Goal: Task Accomplishment & Management: Manage account settings

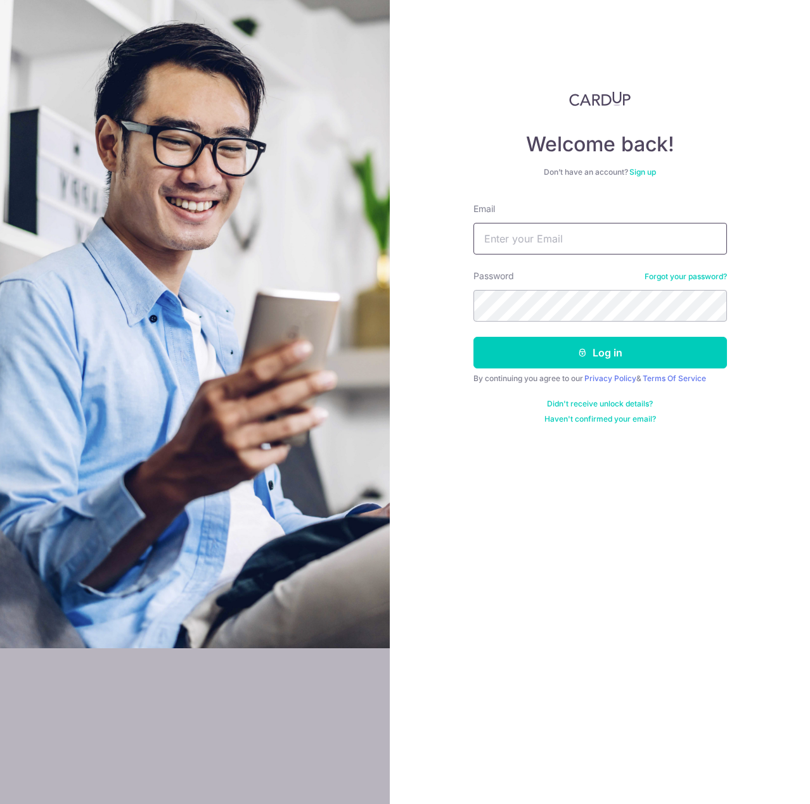
click at [520, 236] on input "Email" at bounding box center [599, 239] width 253 height 32
click at [616, 240] on input "Email" at bounding box center [599, 239] width 253 height 32
type input "[PERSON_NAME][EMAIL_ADDRESS][DOMAIN_NAME]"
click at [473, 337] on button "Log in" at bounding box center [599, 353] width 253 height 32
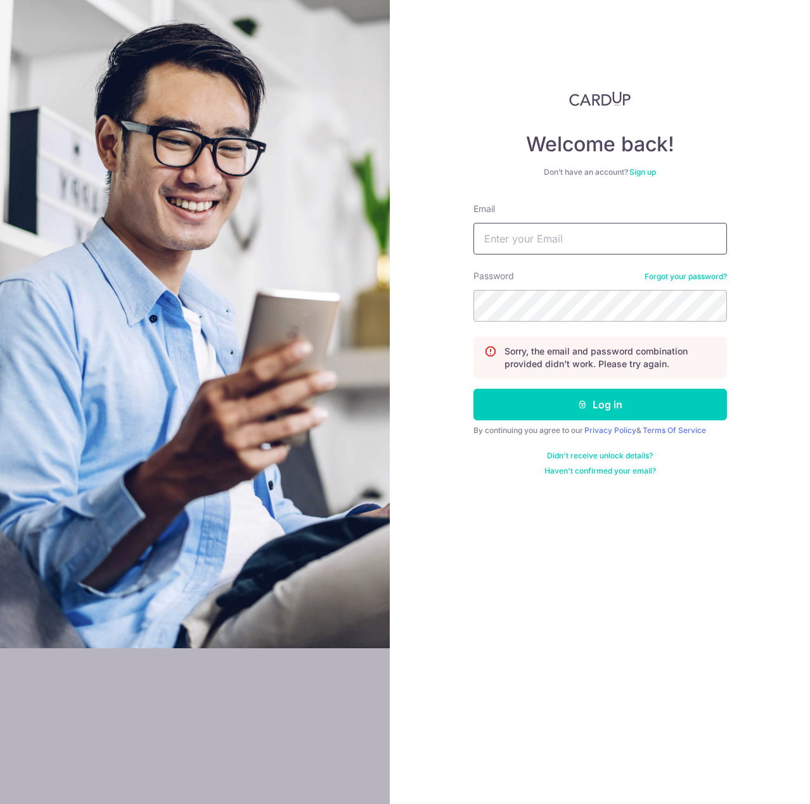
click at [581, 245] on input "Email" at bounding box center [599, 239] width 253 height 32
type input "[PERSON_NAME][EMAIL_ADDRESS][DOMAIN_NAME]"
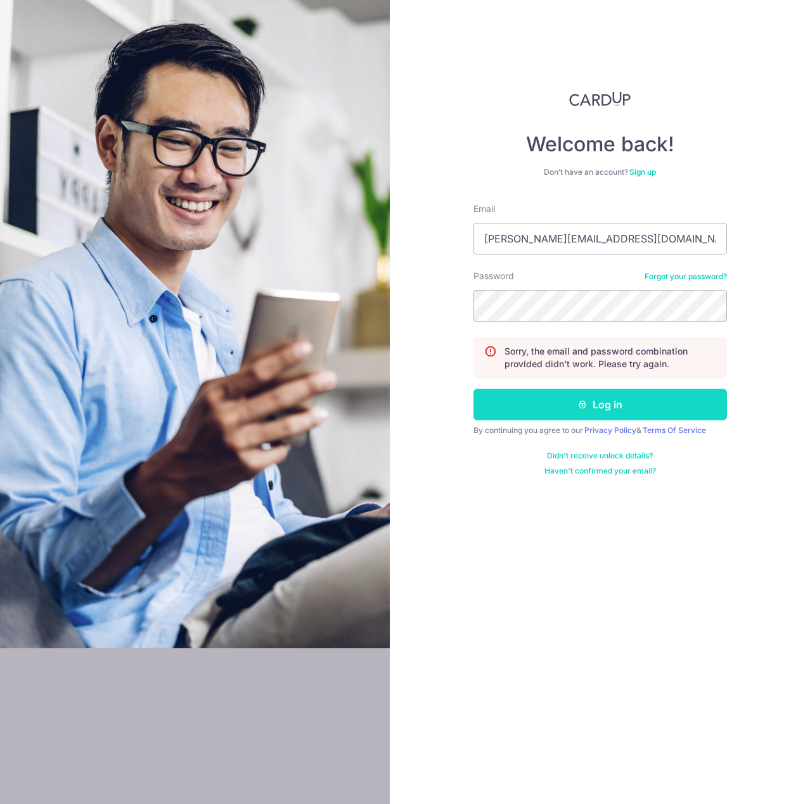
click at [616, 401] on button "Log in" at bounding box center [599, 405] width 253 height 32
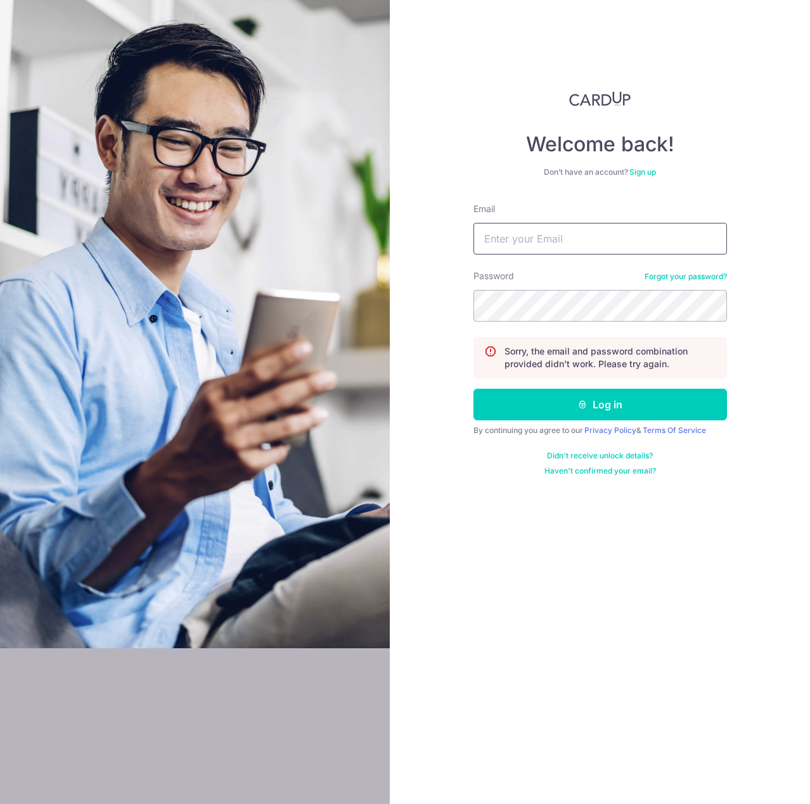
click at [557, 248] on input "Email" at bounding box center [599, 239] width 253 height 32
